Goal: Task Accomplishment & Management: Manage account settings

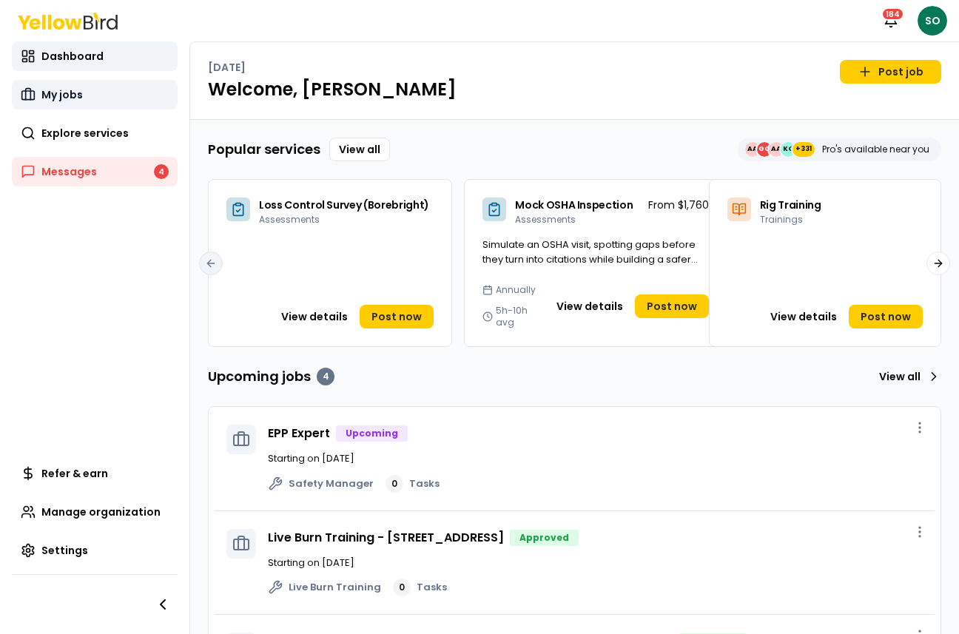
click at [77, 92] on span "My jobs" at bounding box center [61, 94] width 41 height 15
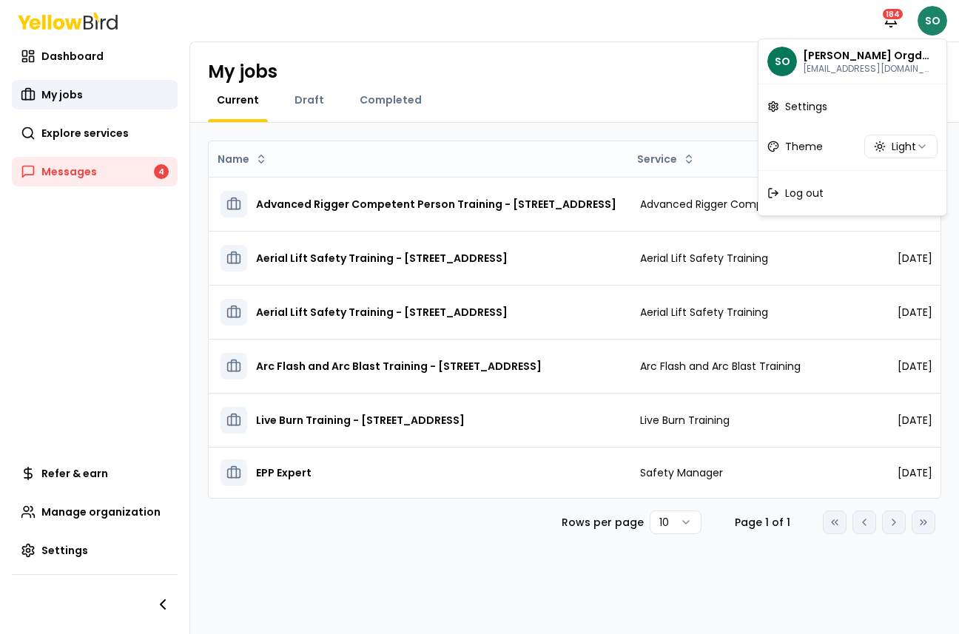
click at [929, 24] on html "Notifications 184 SO Dashboard My jobs Explore services Messages 4 Refer & earn…" at bounding box center [479, 317] width 959 height 634
click at [799, 193] on span "Log out" at bounding box center [804, 193] width 38 height 15
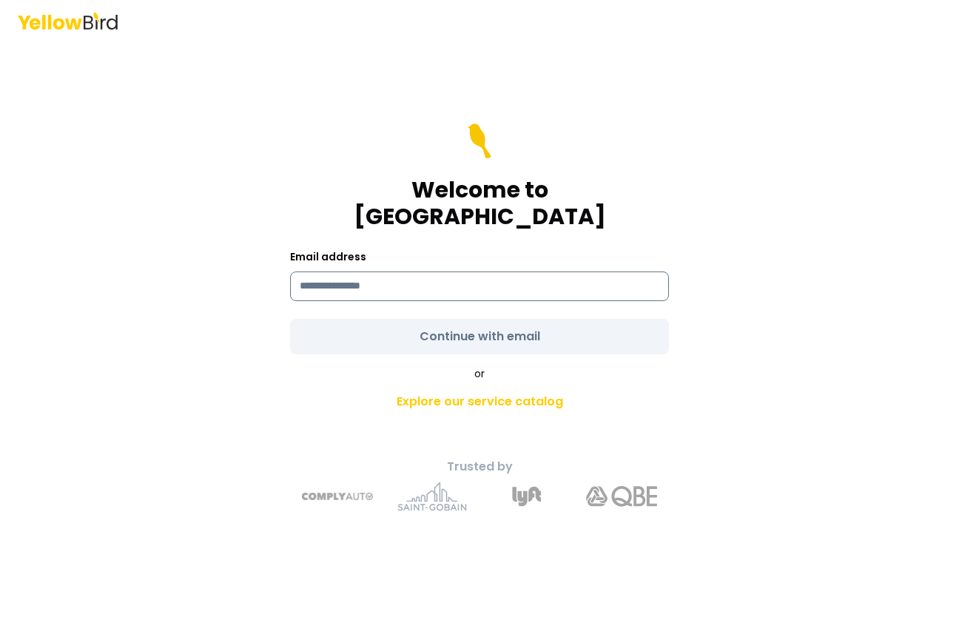
click at [446, 272] on input at bounding box center [479, 287] width 379 height 30
type input "**********"
click at [805, 352] on div "**********" at bounding box center [479, 317] width 959 height 634
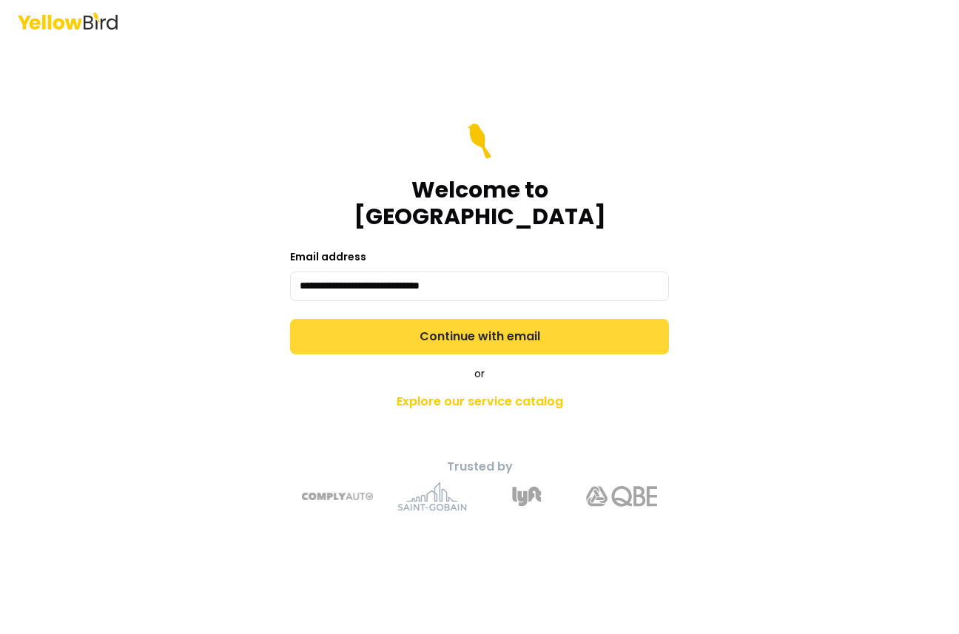
click at [597, 326] on button "Continue with email" at bounding box center [479, 337] width 379 height 36
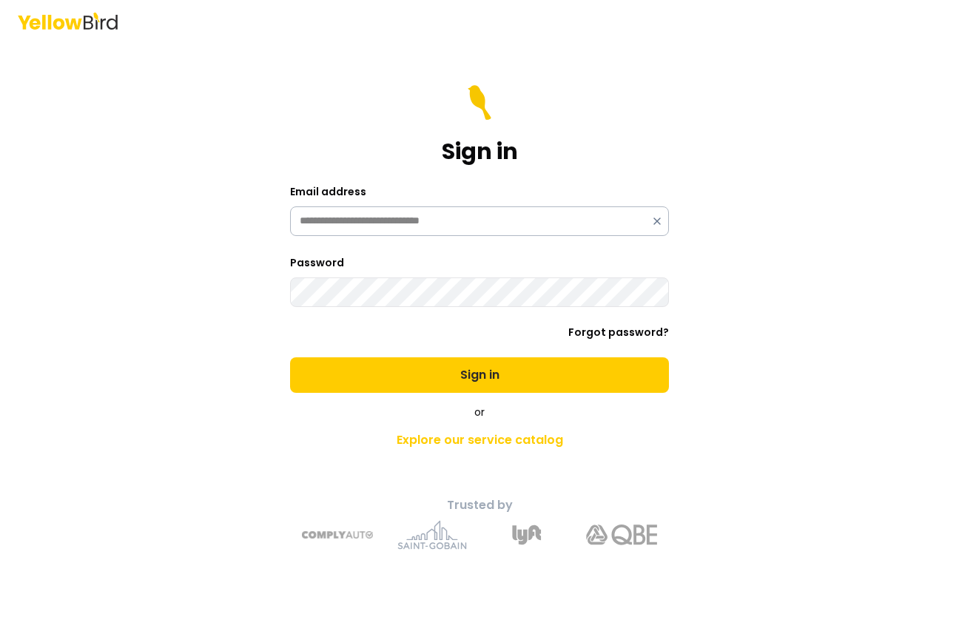
click at [290, 357] on button "Sign in" at bounding box center [479, 375] width 379 height 36
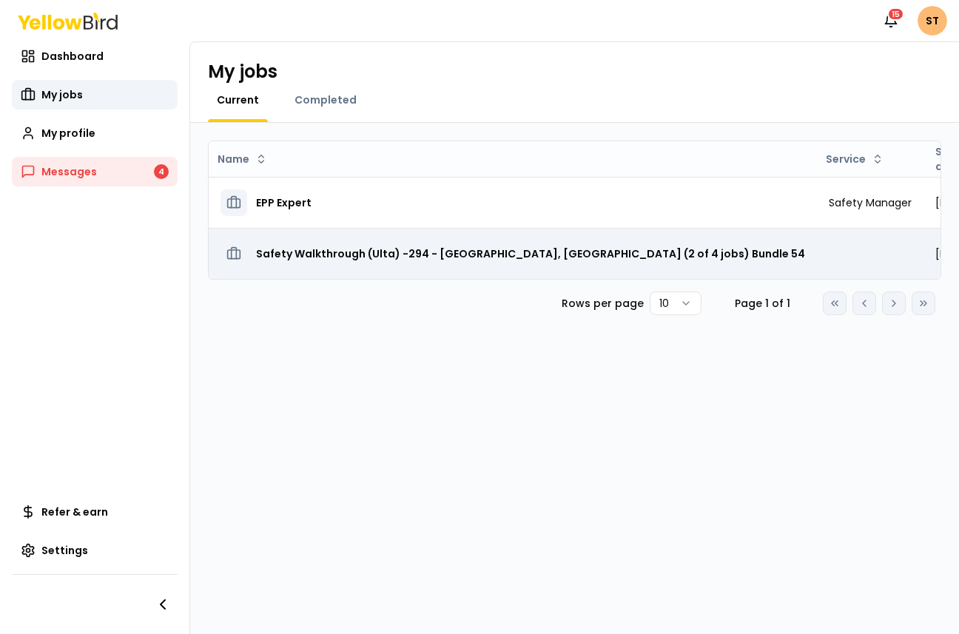
click at [555, 256] on h3 "Safety Walkthrough (Ulta) -294 - Manchester, Manchester Highlands (2 of 4 jobs)…" at bounding box center [530, 253] width 549 height 27
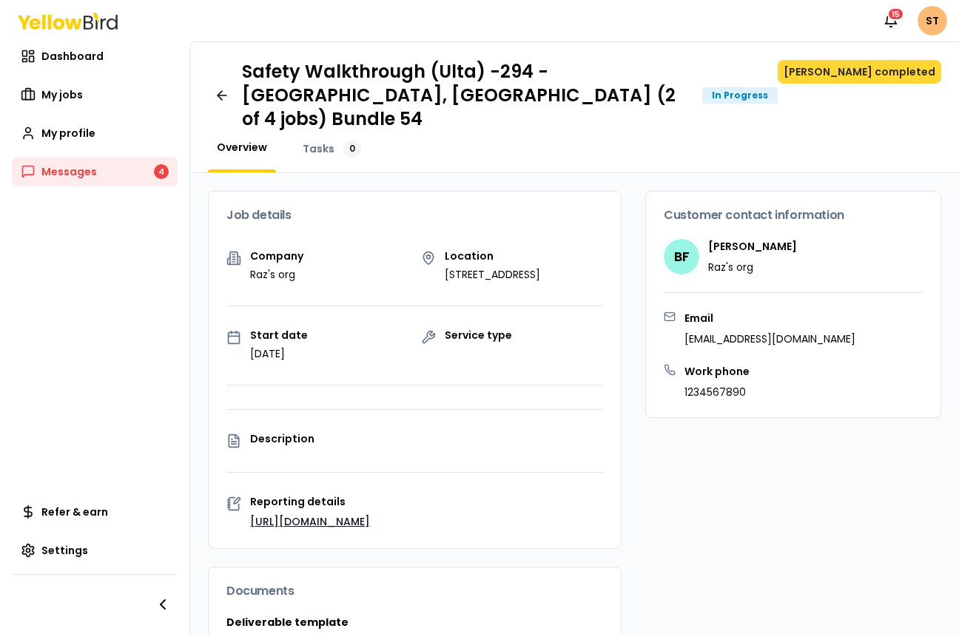
click at [874, 78] on button "Mark job completed" at bounding box center [859, 72] width 163 height 24
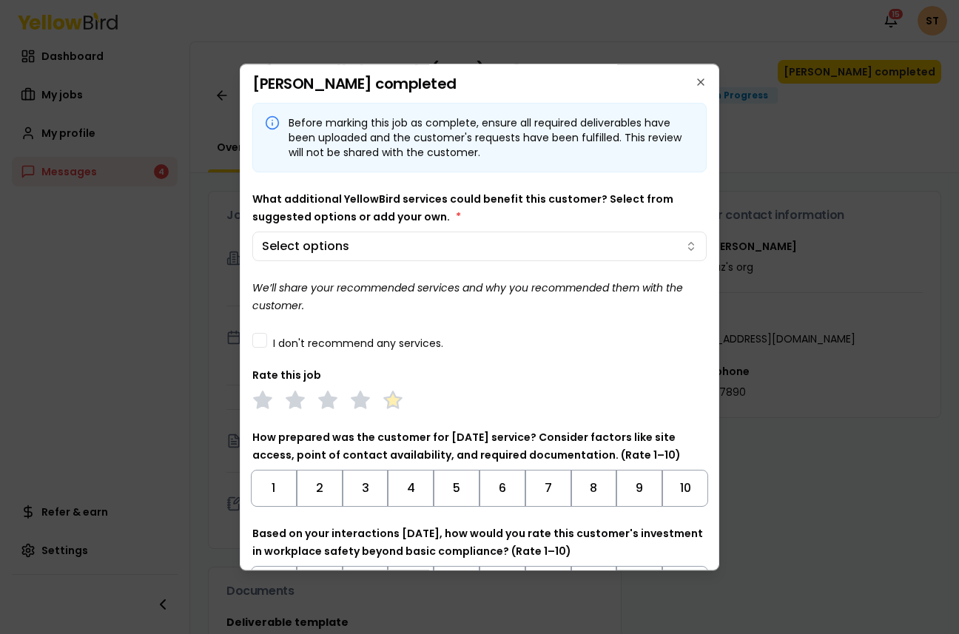
click at [388, 398] on polygon at bounding box center [392, 399] width 17 height 16
click at [669, 482] on button "10" at bounding box center [685, 488] width 46 height 37
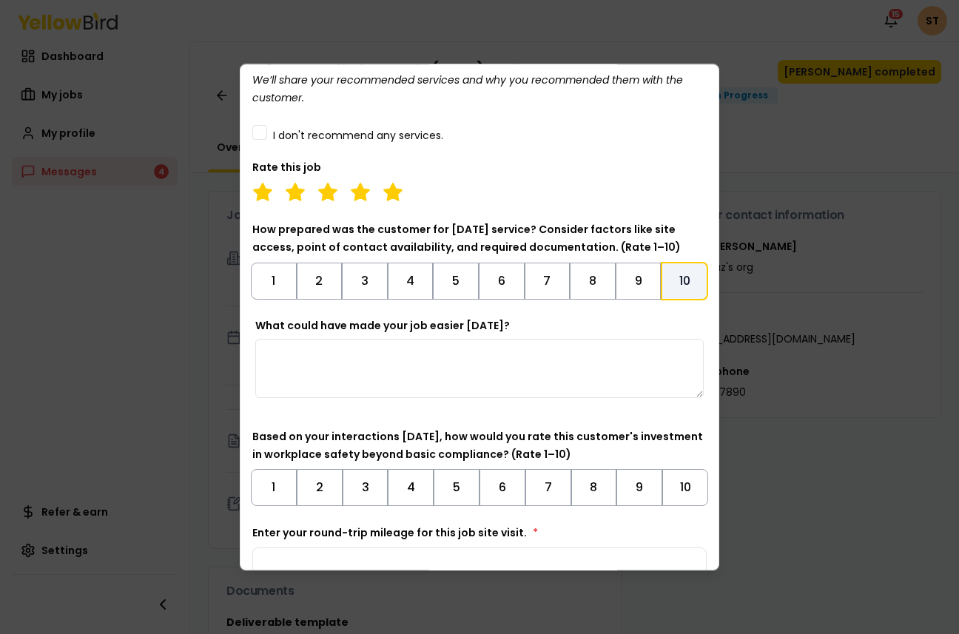
scroll to position [286, 0]
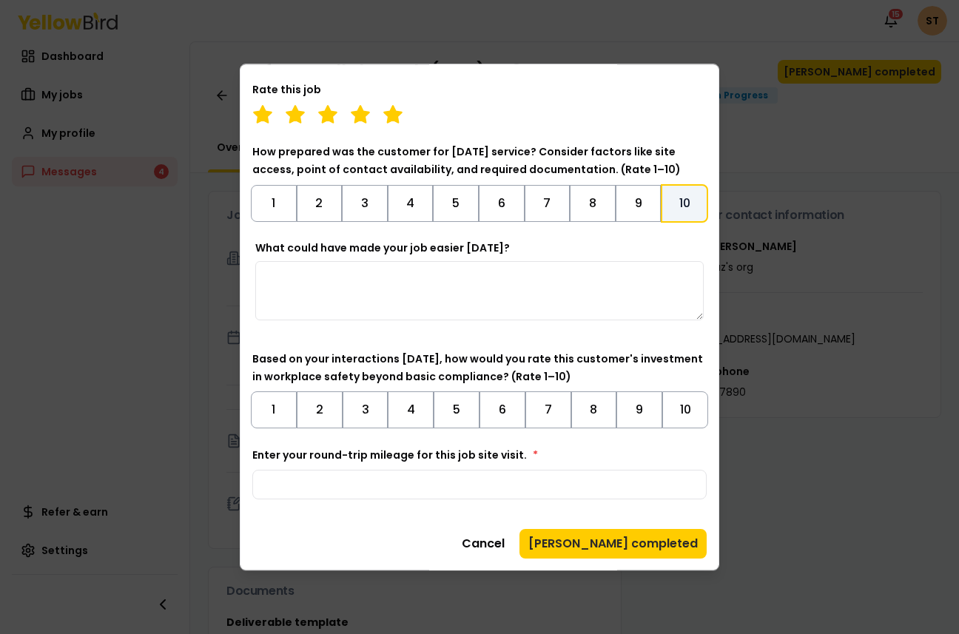
click at [678, 430] on div "Before marking this job as complete, ensure all required deliverables have been…" at bounding box center [479, 158] width 454 height 682
click at [680, 408] on button "10" at bounding box center [685, 409] width 46 height 37
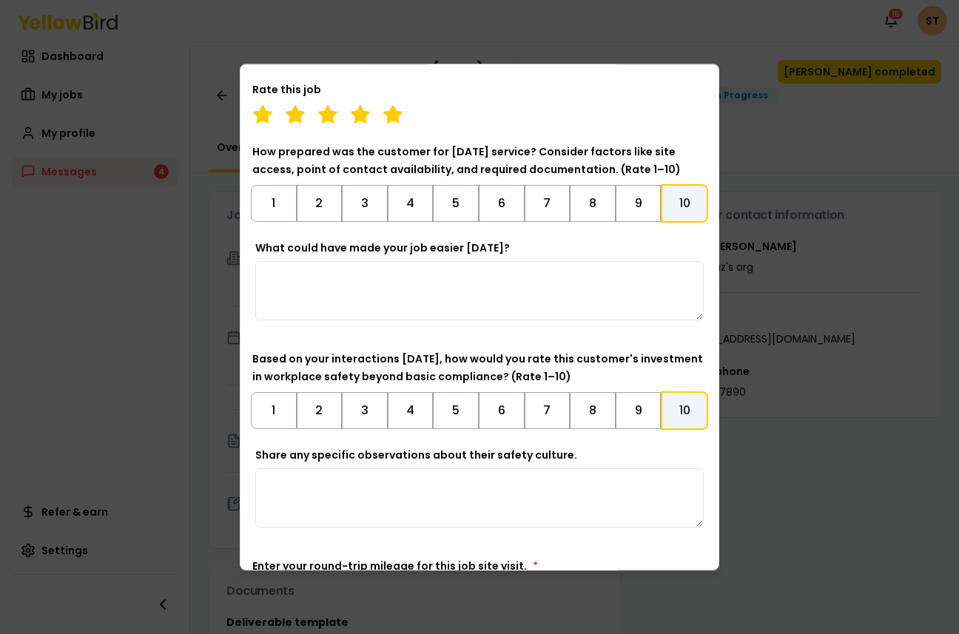
scroll to position [397, 0]
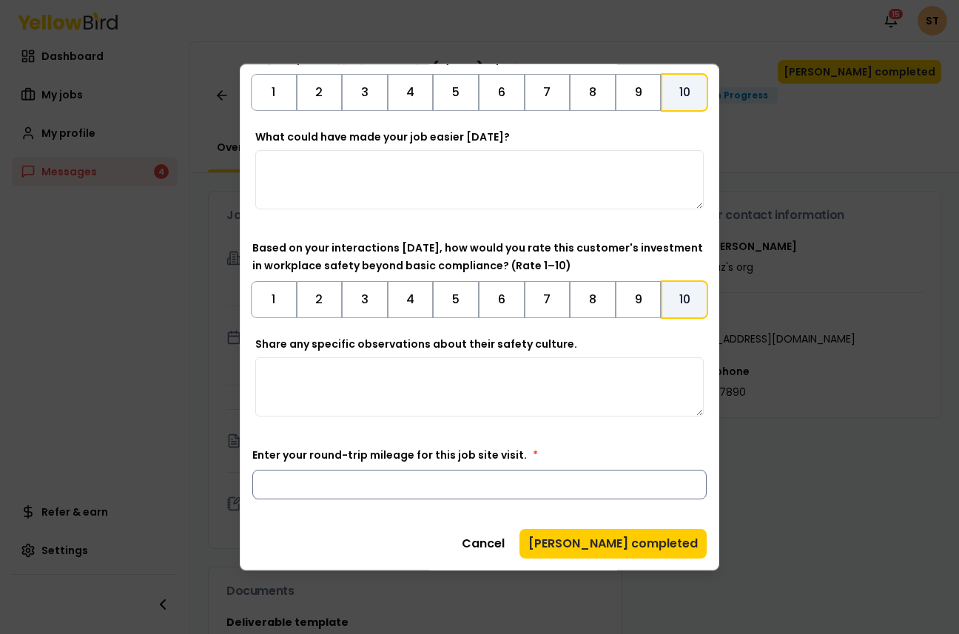
click at [630, 488] on input "Enter your round-trip mileage for this job site visit. *" at bounding box center [479, 485] width 454 height 30
type input "*"
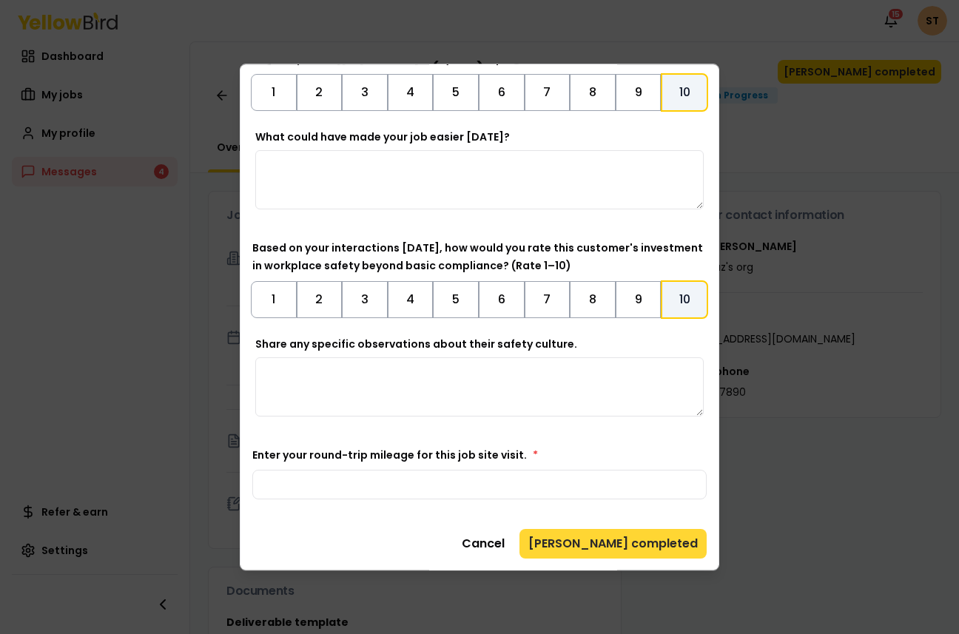
click at [642, 542] on button "Mark job completed" at bounding box center [612, 544] width 187 height 30
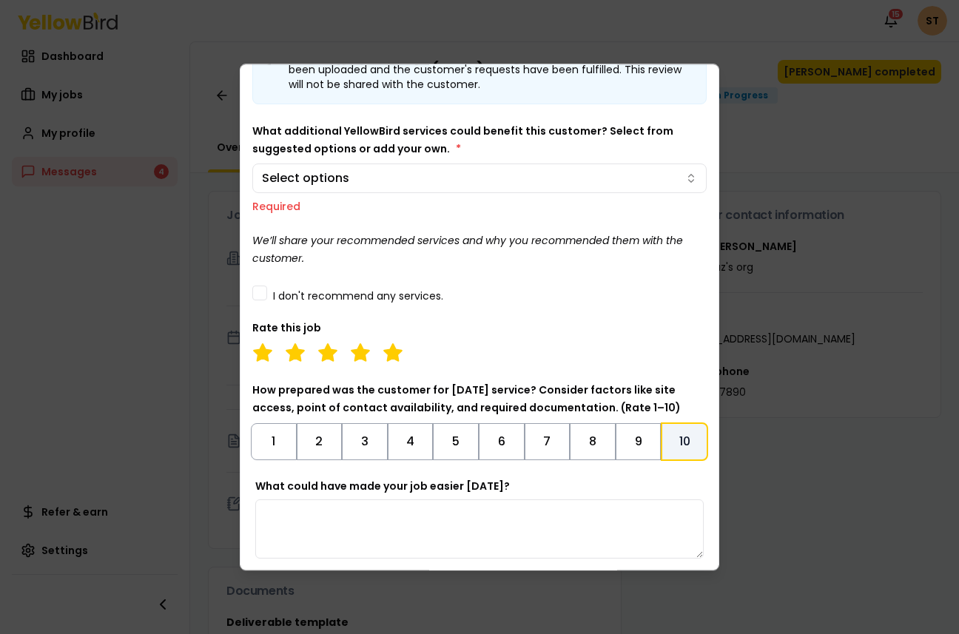
scroll to position [0, 0]
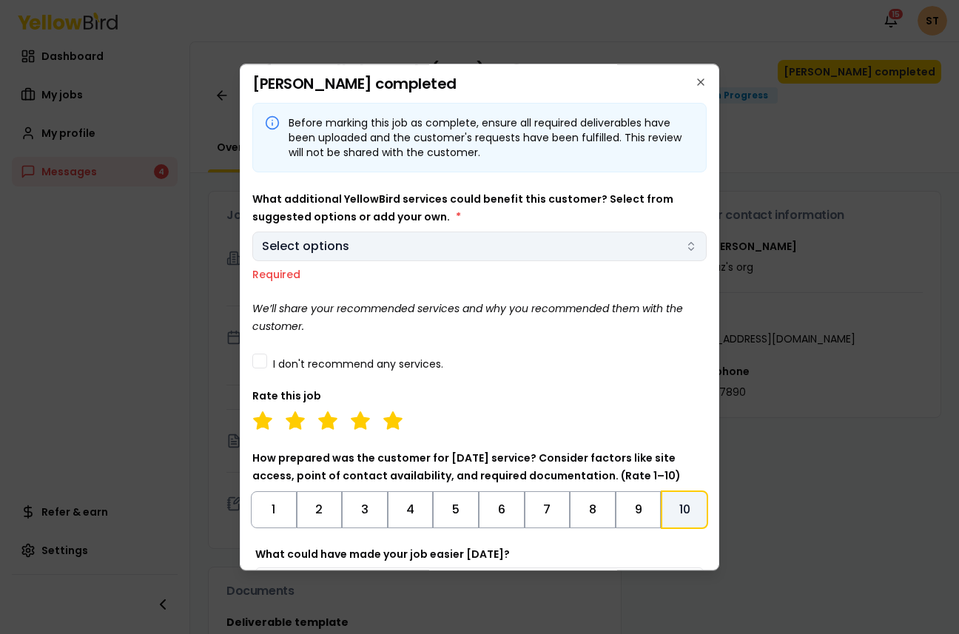
click at [647, 249] on body "Notifications 15 ST Dashboard My jobs My profile Messages 4 Refer & earn Settin…" at bounding box center [479, 372] width 959 height 745
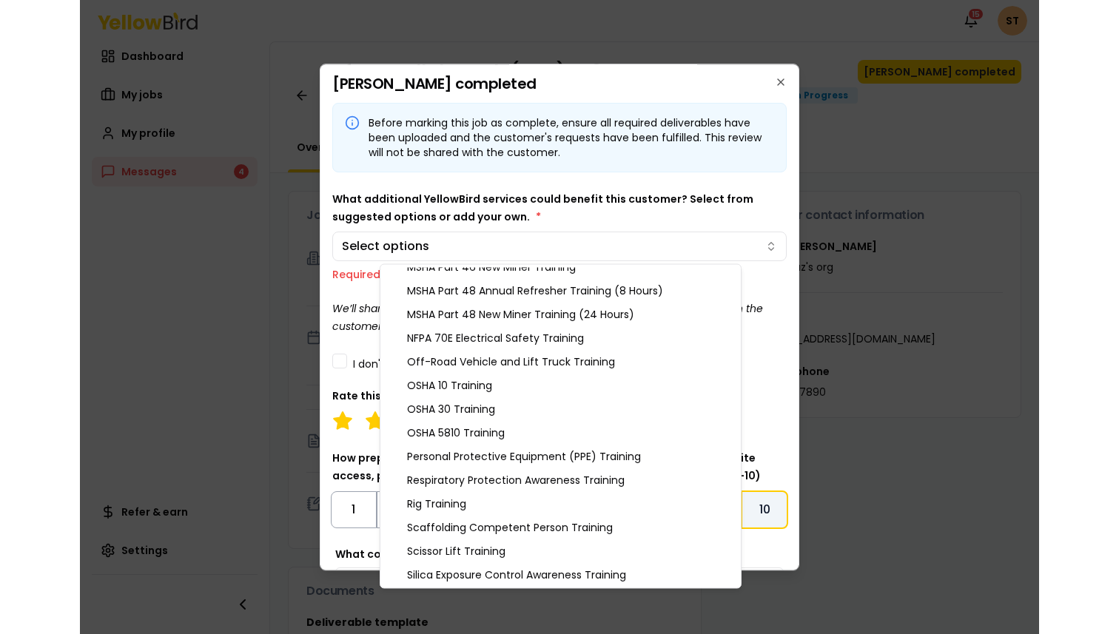
scroll to position [1532, 0]
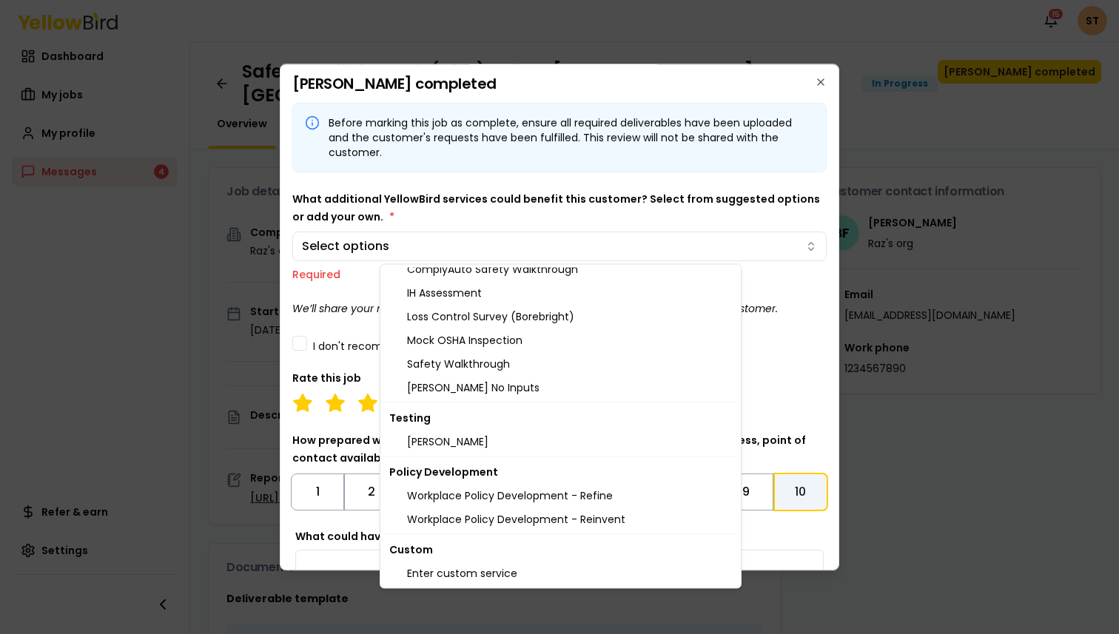
click at [724, 137] on body "Notifications 15 ST Dashboard My jobs My profile Messages 4 Refer & earn Settin…" at bounding box center [559, 372] width 1119 height 745
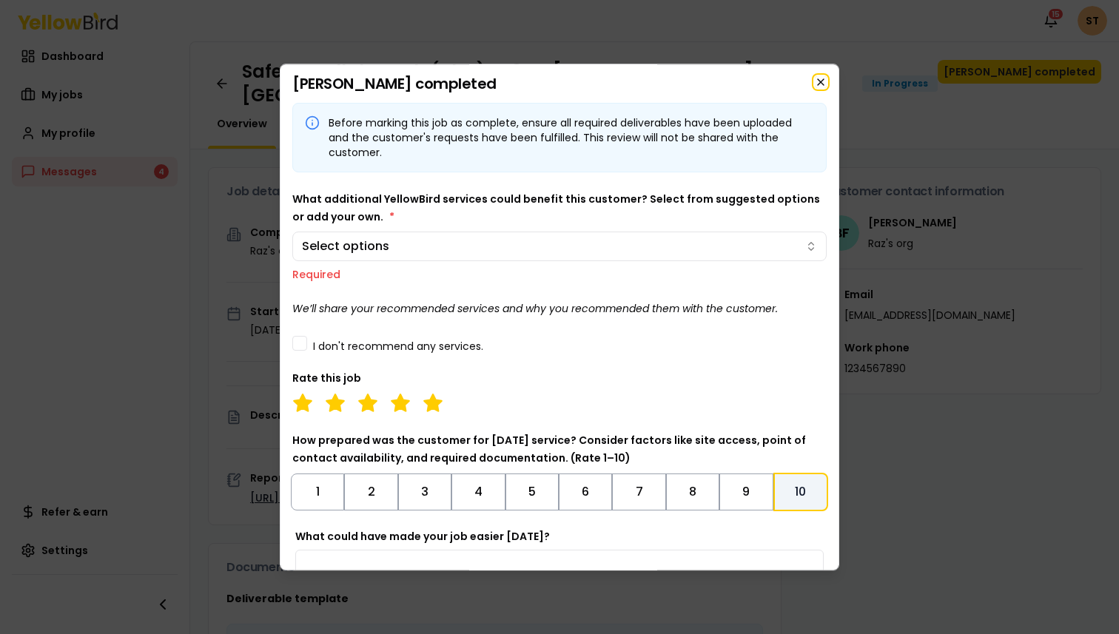
click at [820, 84] on icon "button" at bounding box center [821, 82] width 12 height 12
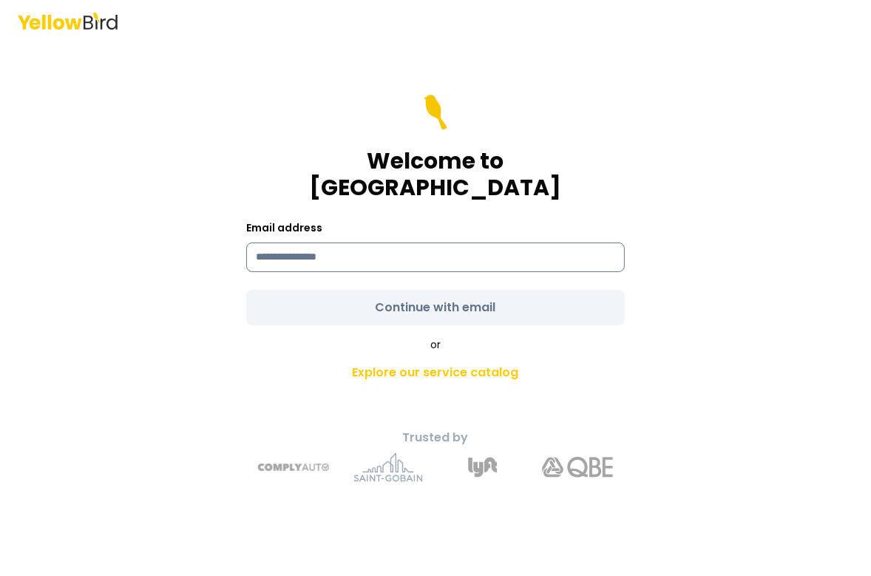
click at [302, 246] on input at bounding box center [435, 258] width 379 height 30
type input "**********"
click at [703, 227] on div "**********" at bounding box center [435, 309] width 544 height 370
click at [390, 243] on input at bounding box center [435, 258] width 379 height 30
type input "**********"
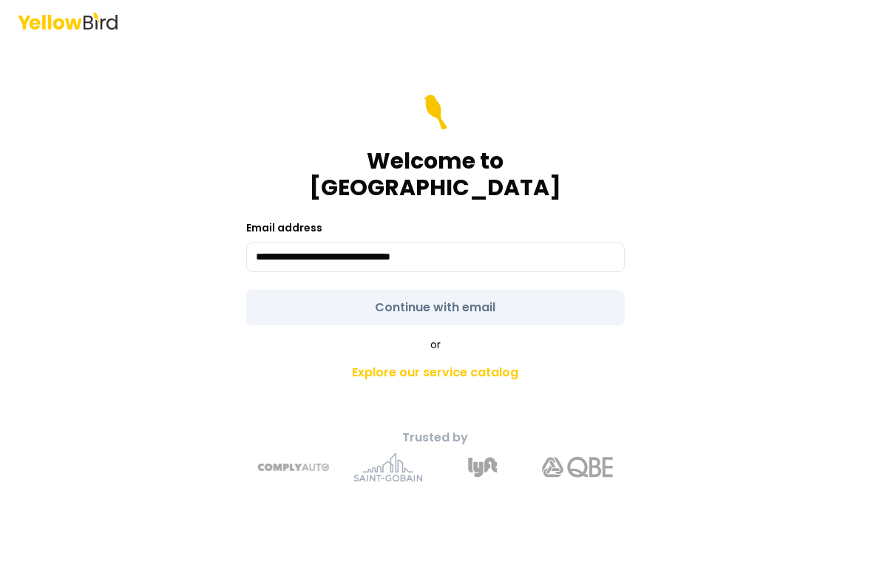
click at [526, 302] on form "**********" at bounding box center [435, 210] width 379 height 231
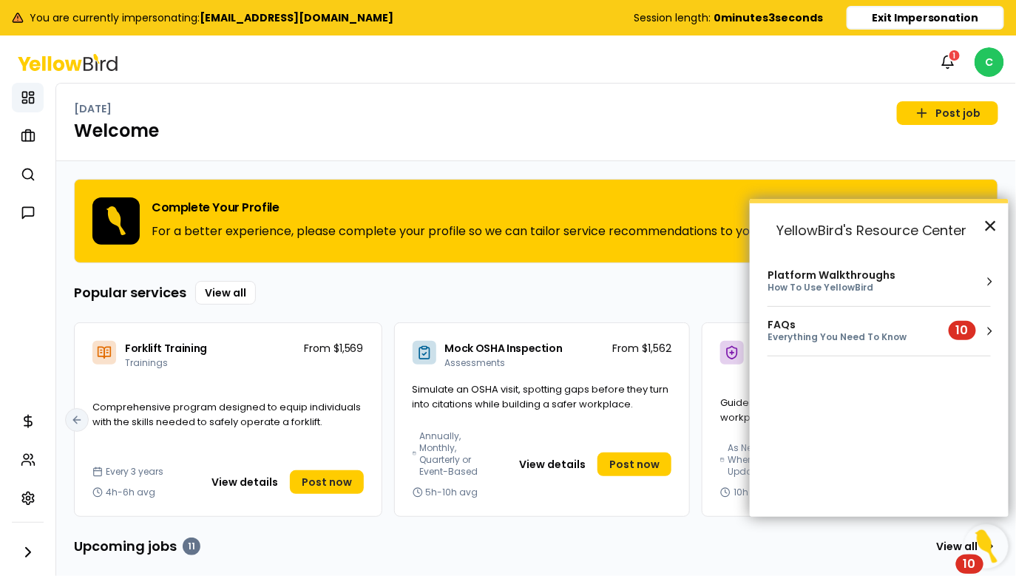
click at [991, 228] on button "×" at bounding box center [991, 226] width 14 height 24
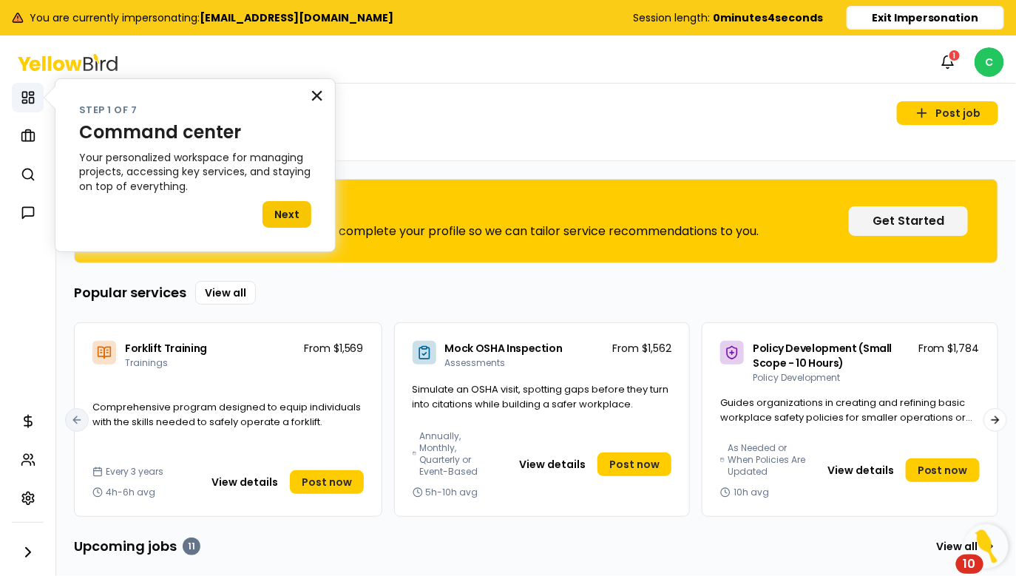
click at [317, 96] on button "×" at bounding box center [317, 96] width 14 height 24
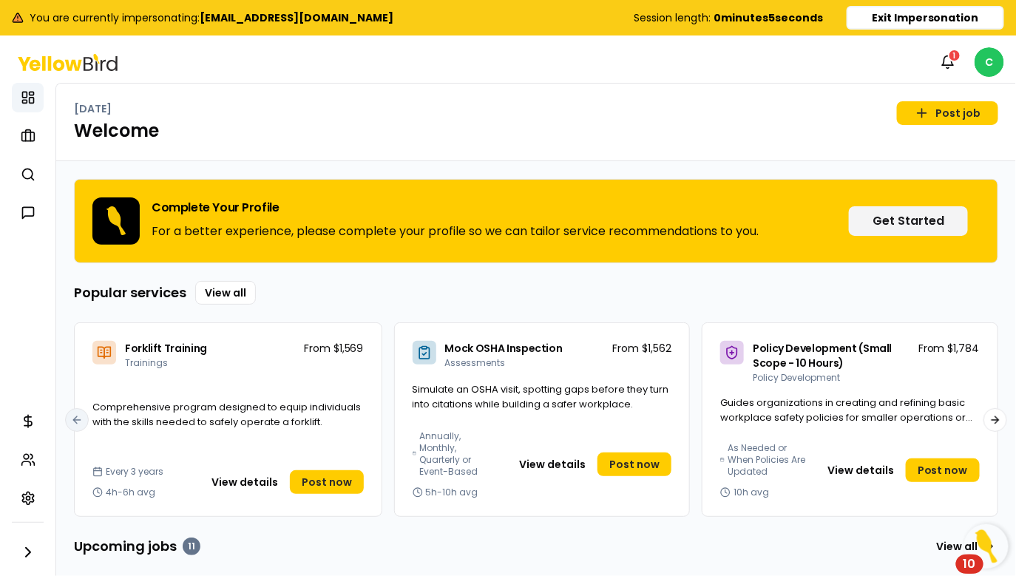
click at [954, 125] on h1 "Welcome" at bounding box center [536, 131] width 925 height 24
click at [946, 115] on link "Post job" at bounding box center [947, 113] width 101 height 24
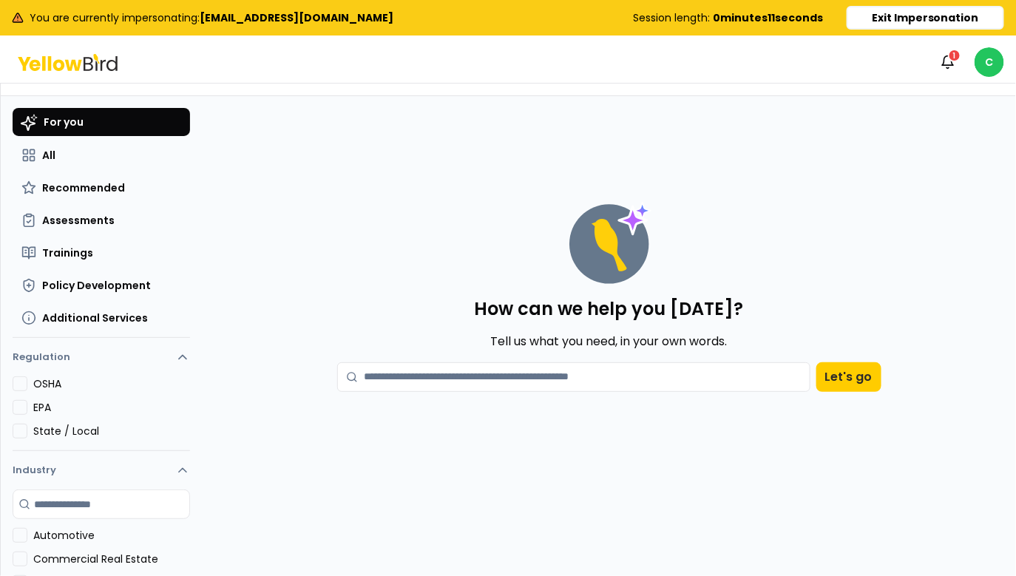
scroll to position [34, 0]
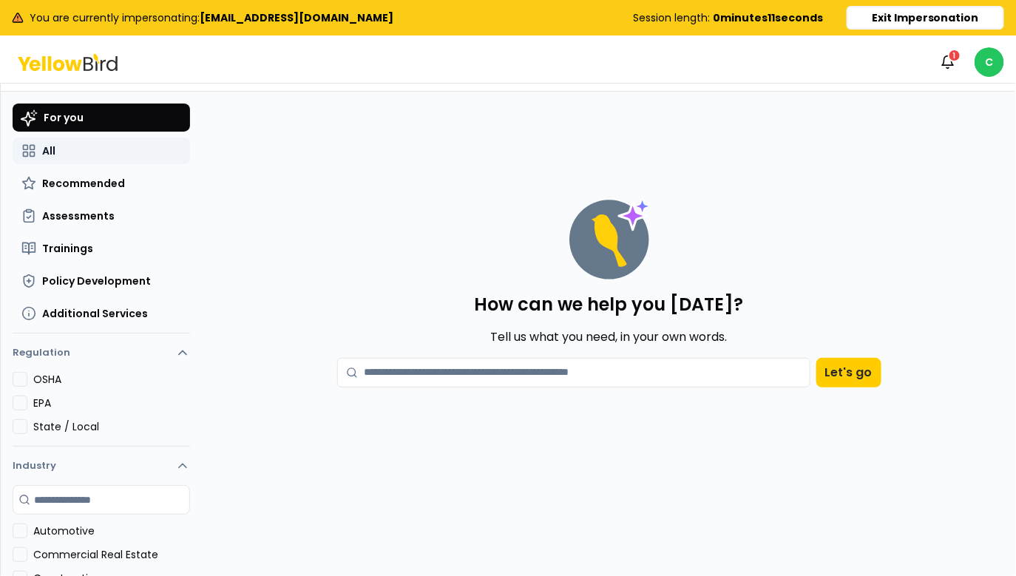
click at [113, 156] on button "All" at bounding box center [102, 151] width 178 height 27
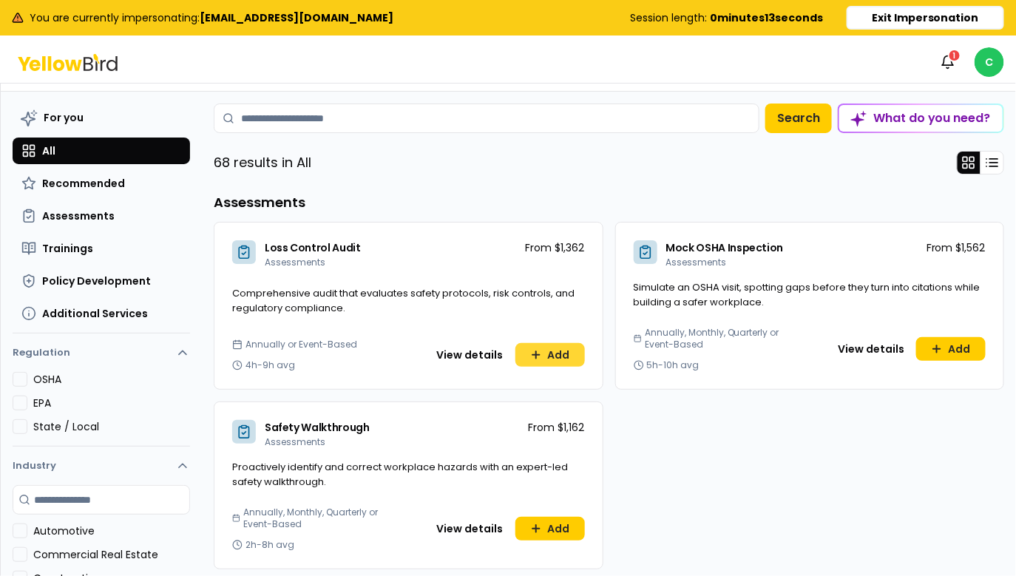
click at [565, 353] on button "Add" at bounding box center [551, 355] width 70 height 24
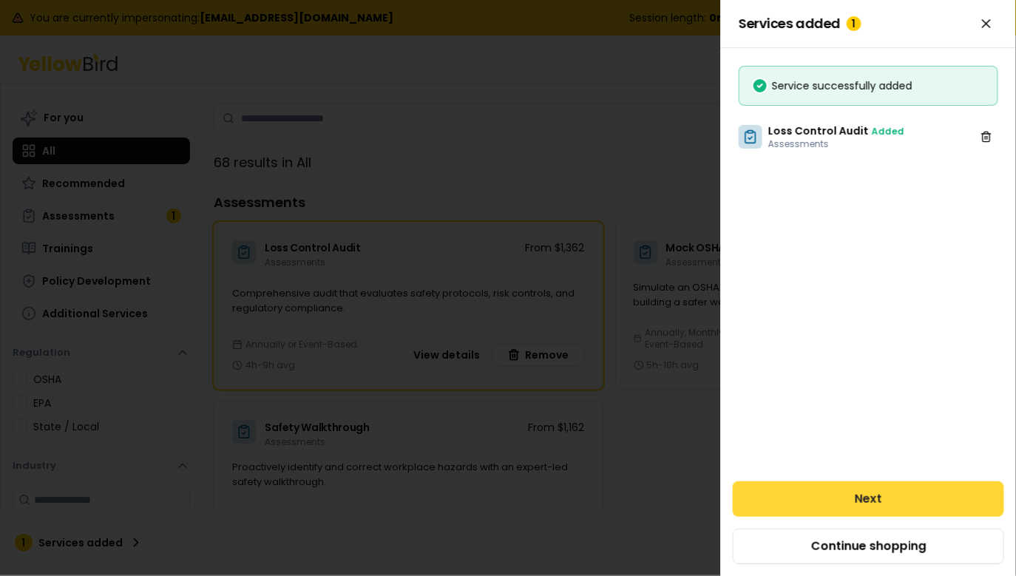
click at [806, 491] on button "Next" at bounding box center [869, 500] width 272 height 36
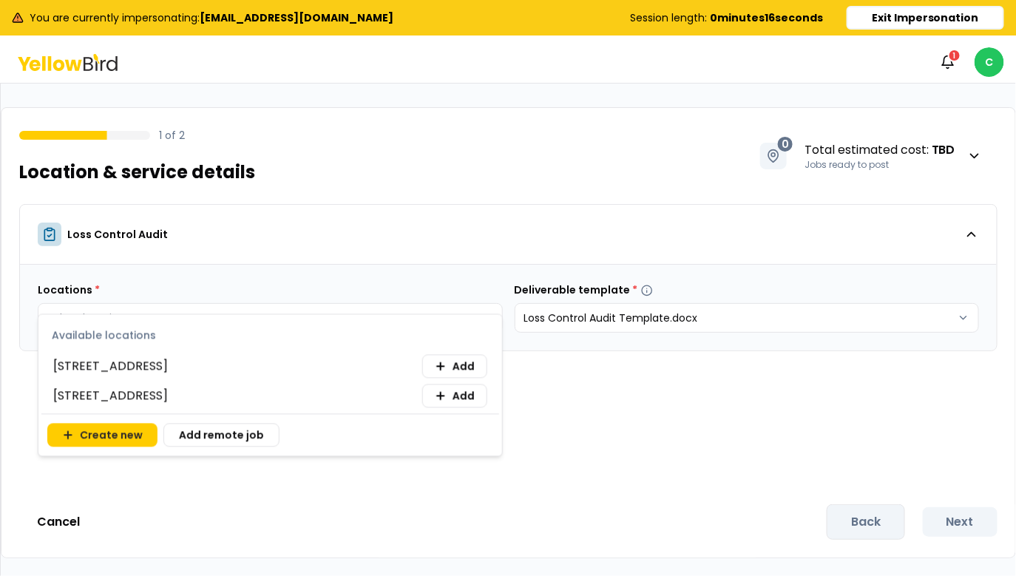
click at [413, 315] on body "You are currently impersonating: [EMAIL_ADDRESS][DOMAIN_NAME] Session length: 0…" at bounding box center [508, 343] width 1016 height 687
click at [460, 370] on span "Add" at bounding box center [464, 367] width 22 height 15
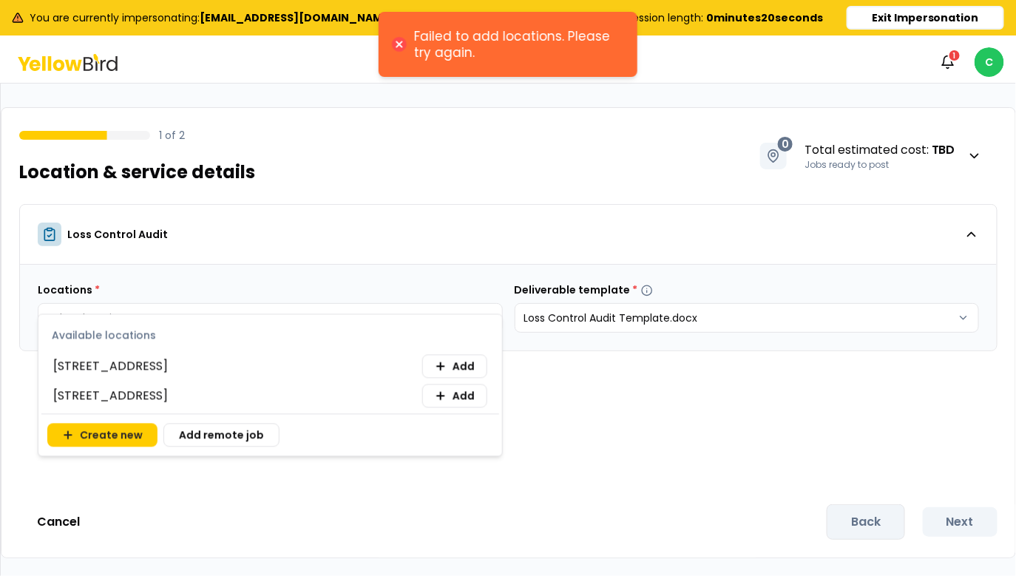
click at [896, 13] on html "Failed to add locations. Please try again. You are currently impersonating: [EM…" at bounding box center [508, 288] width 1016 height 576
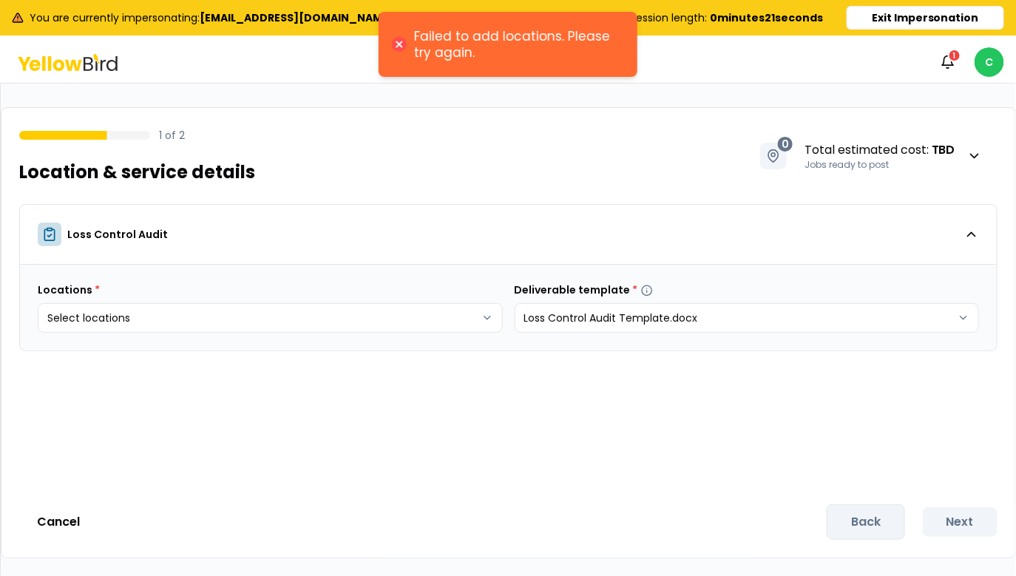
click at [888, 19] on button "Exit Impersonation" at bounding box center [926, 18] width 158 height 24
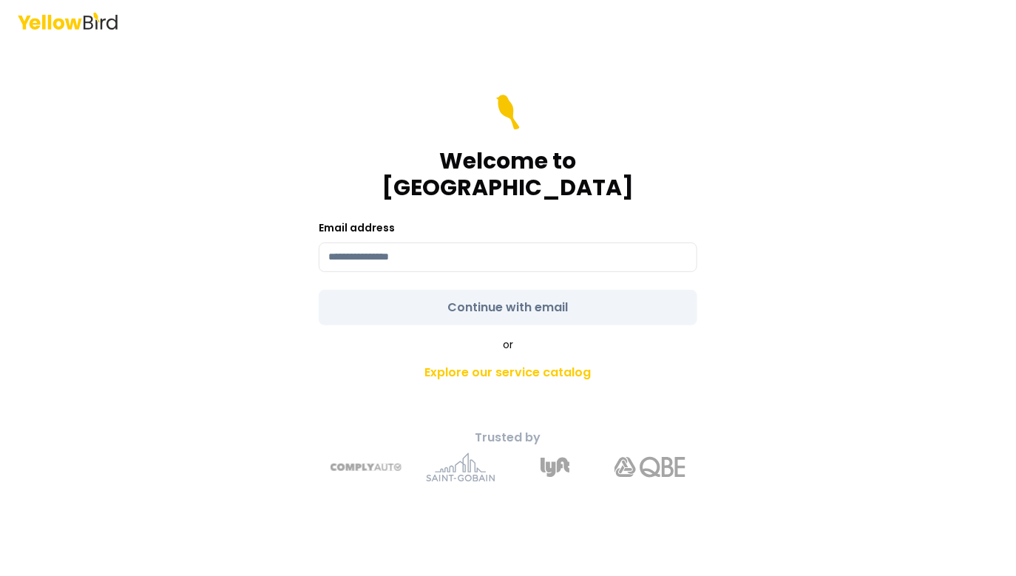
click at [436, 0] on header at bounding box center [508, 20] width 1016 height 41
